Goal: Find specific page/section: Find specific page/section

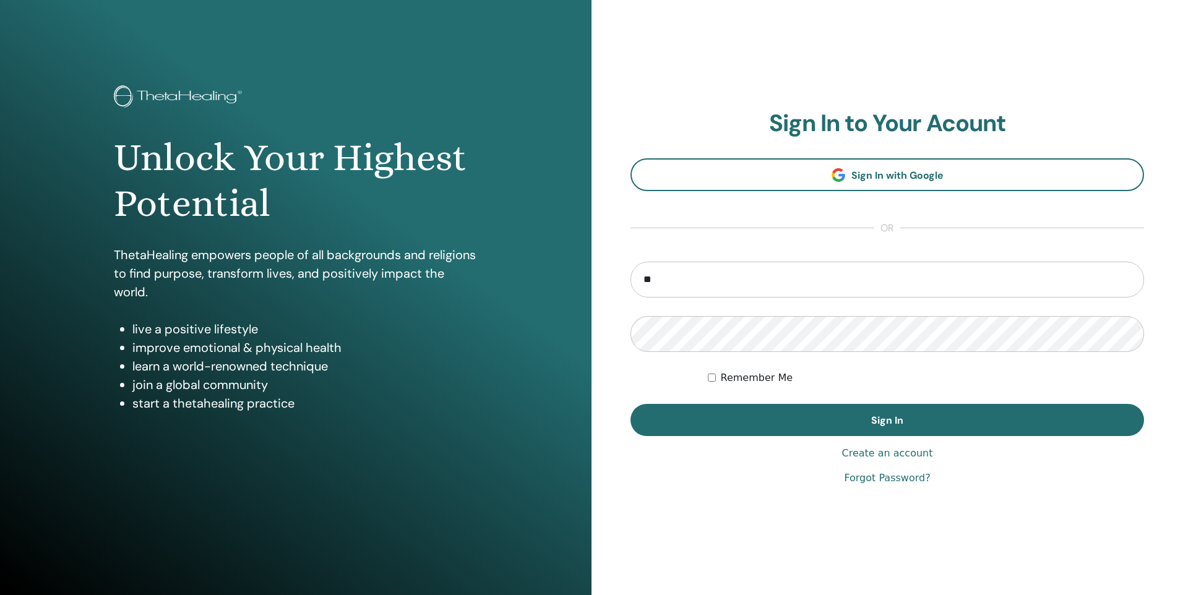
type input "**********"
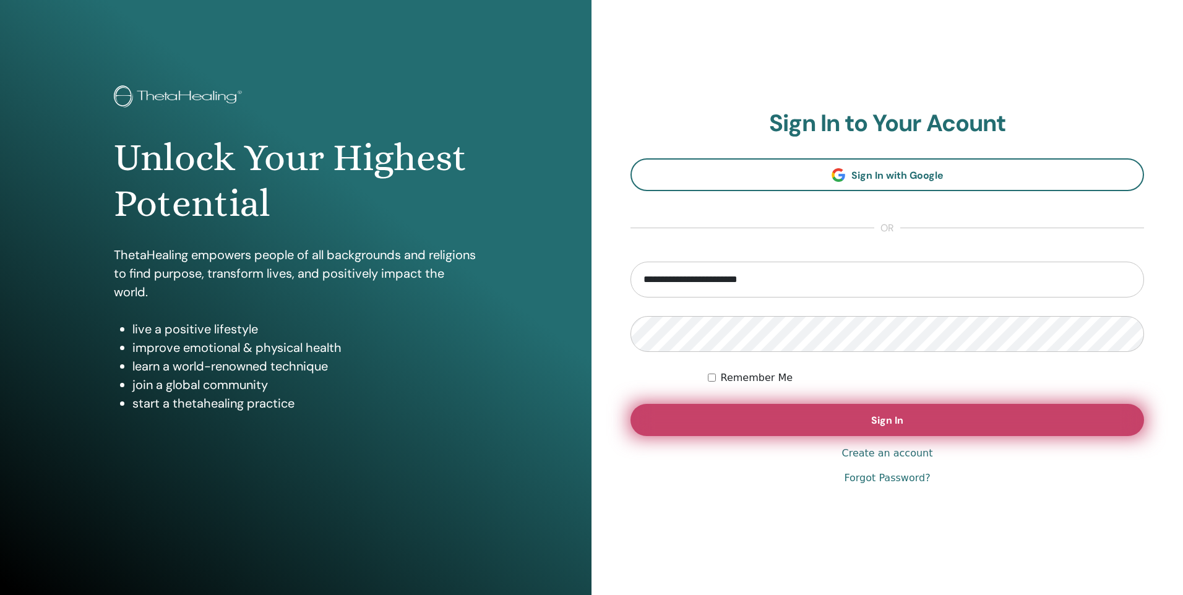
click at [881, 422] on span "Sign In" at bounding box center [887, 420] width 32 height 13
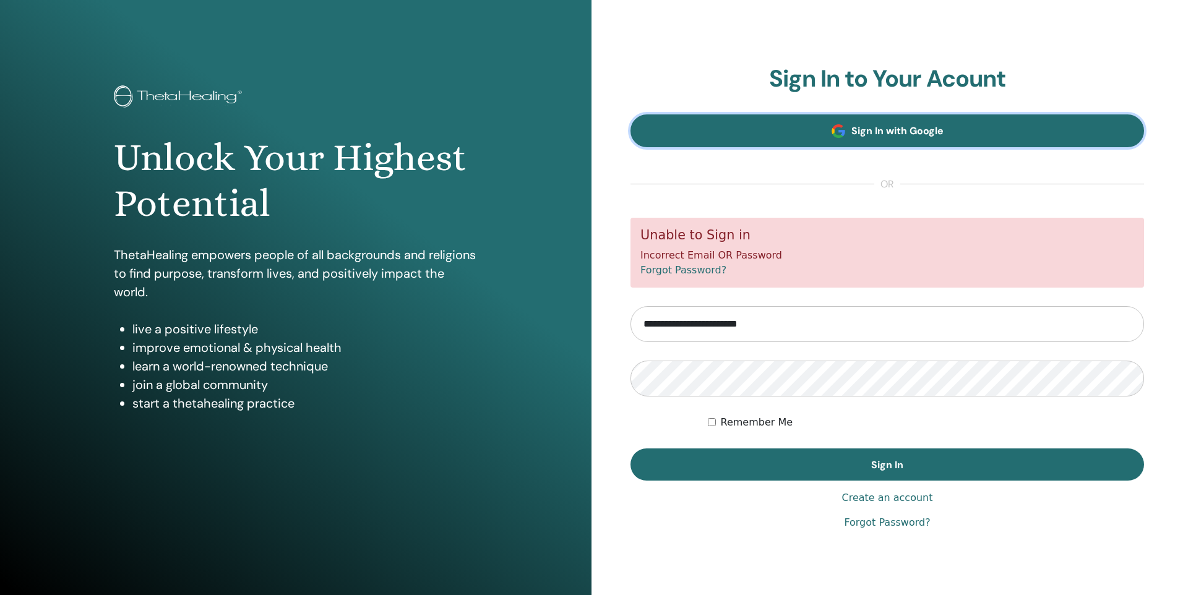
click at [910, 130] on span "Sign In with Google" at bounding box center [897, 130] width 92 height 13
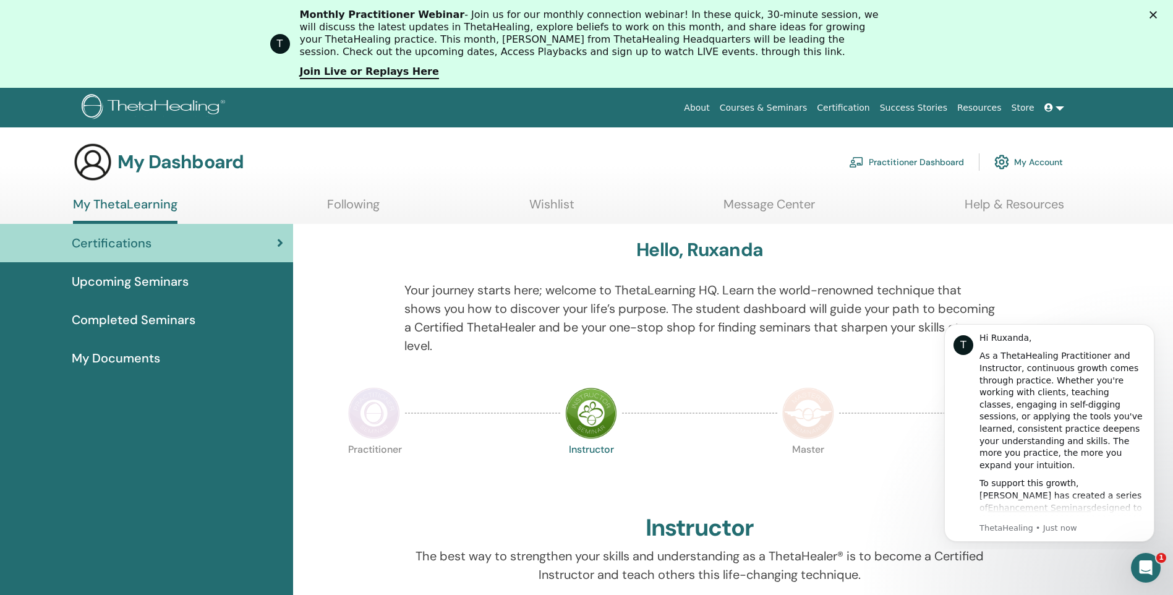
click at [133, 354] on span "My Documents" at bounding box center [116, 358] width 88 height 19
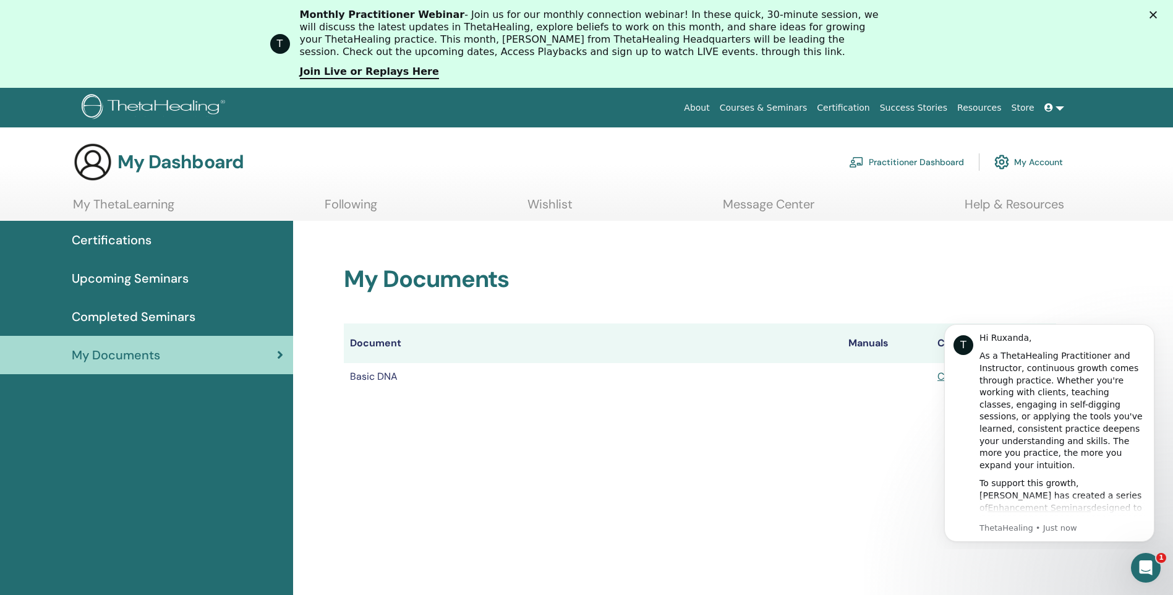
click at [939, 374] on body "T Hi Ruxanda, As a ThetaHealing Practitioner and Instructor, continuous growth …" at bounding box center [1049, 431] width 237 height 226
click at [1150, 328] on icon "Dismiss notification" at bounding box center [1151, 327] width 4 height 4
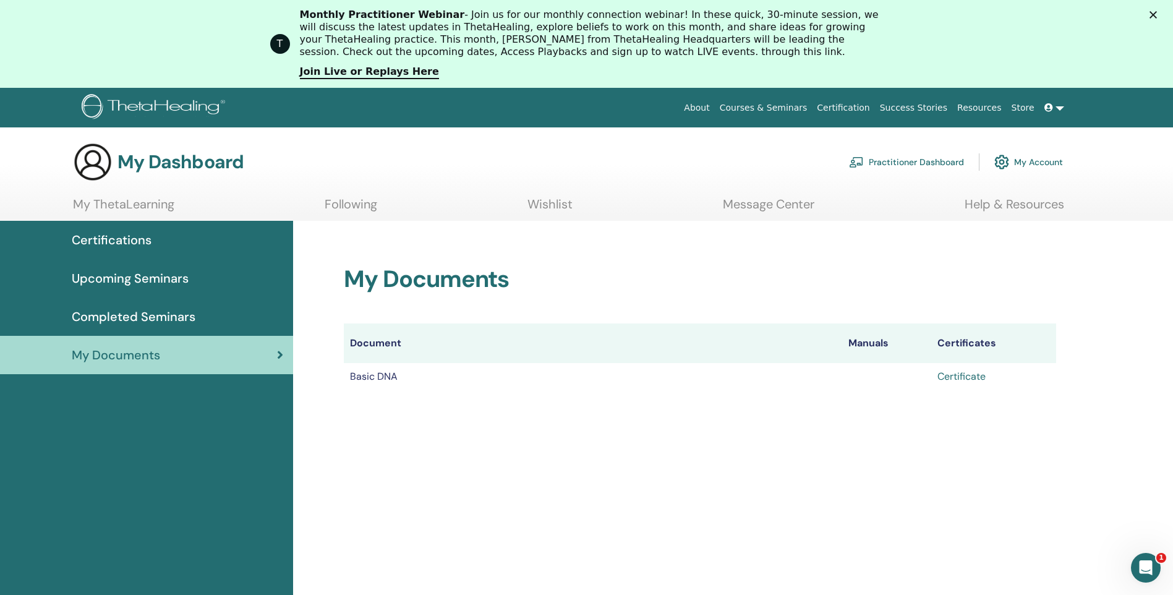
click at [960, 375] on link "Certificate" at bounding box center [962, 376] width 48 height 13
